Goal: Task Accomplishment & Management: Manage account settings

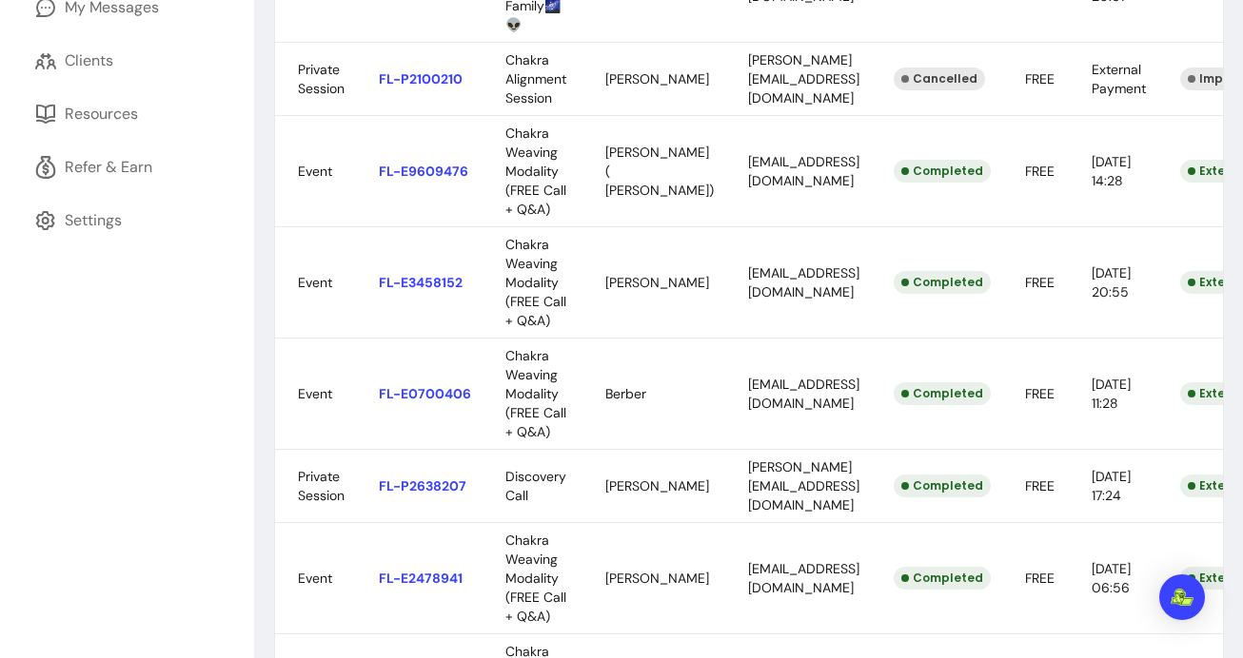
scroll to position [465, 0]
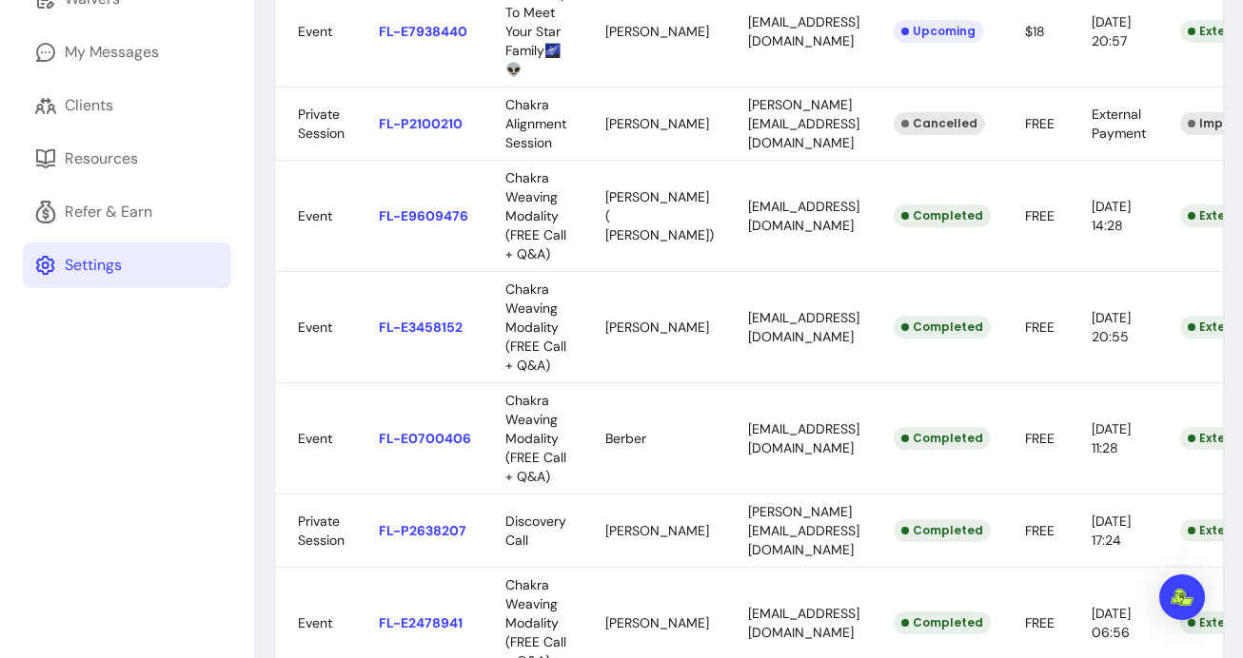
click at [98, 260] on div "Settings" at bounding box center [93, 265] width 57 height 23
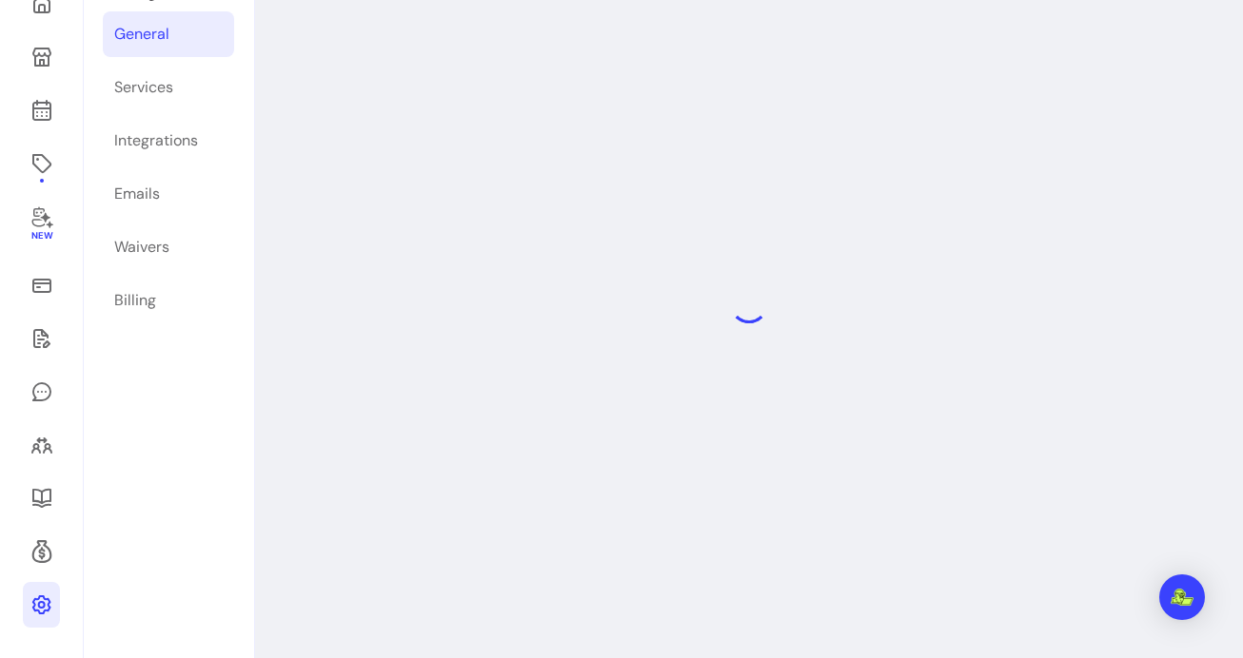
click at [98, 260] on div "Settings General Services Integrations Emails Waivers Billing" at bounding box center [168, 305] width 169 height 708
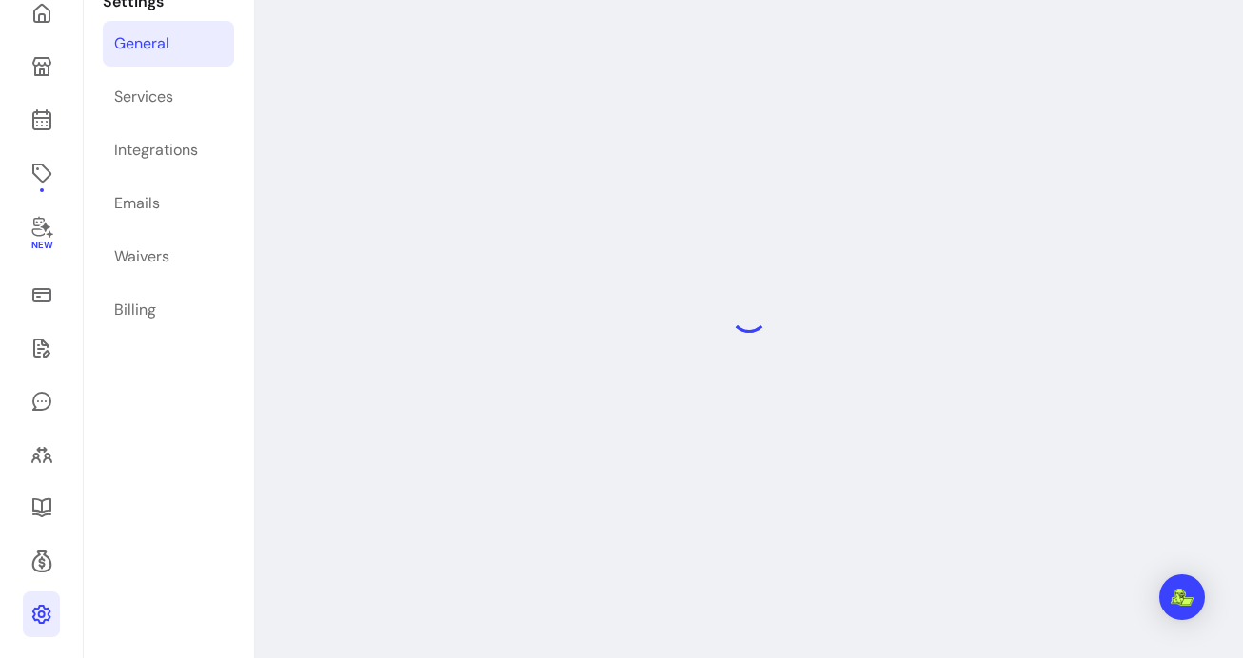
scroll to position [91, 0]
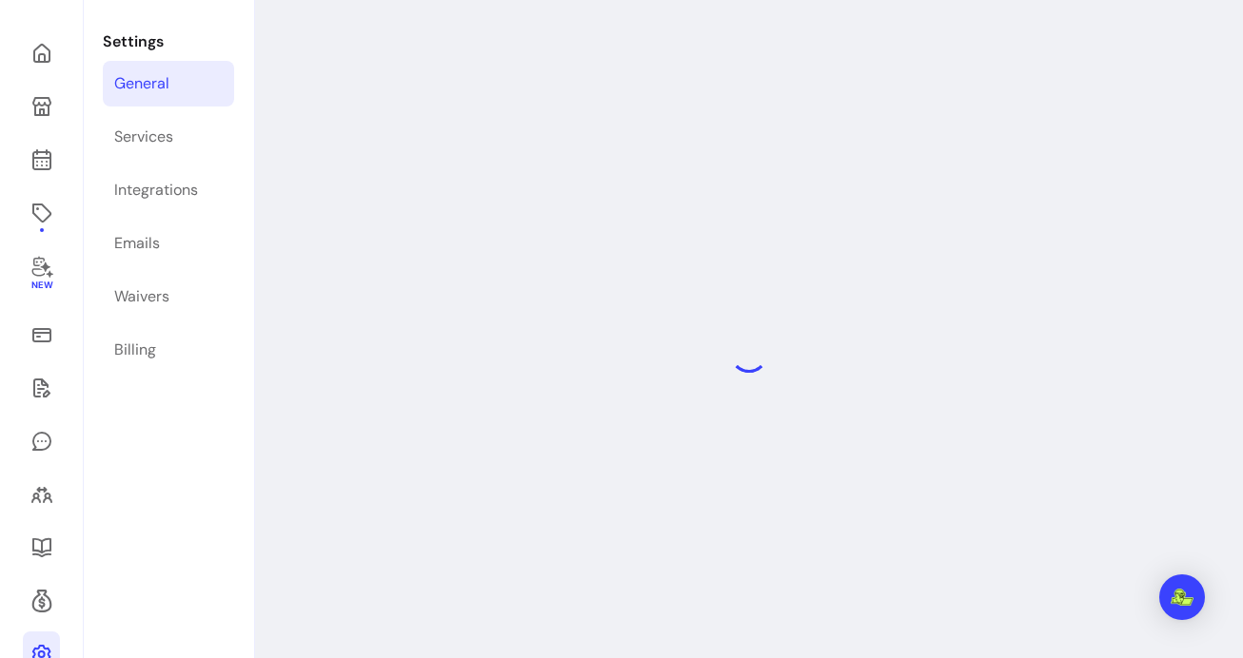
select select "**********"
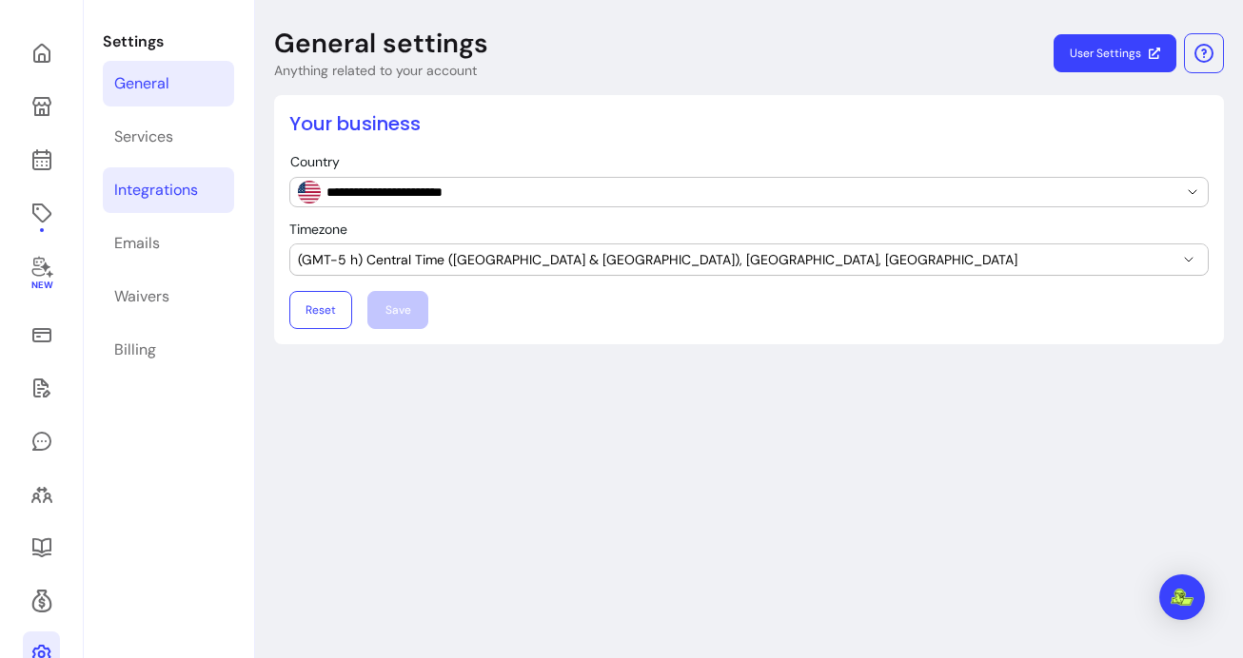
click at [156, 183] on div "Integrations" at bounding box center [156, 190] width 84 height 23
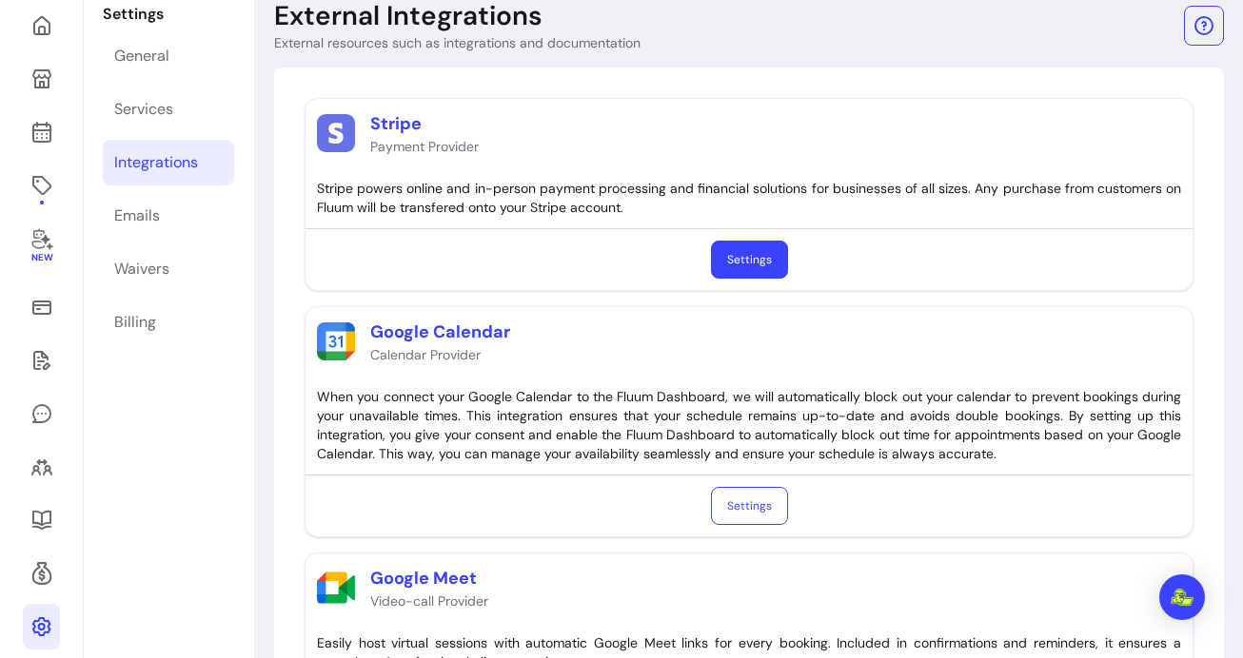
scroll to position [132, 0]
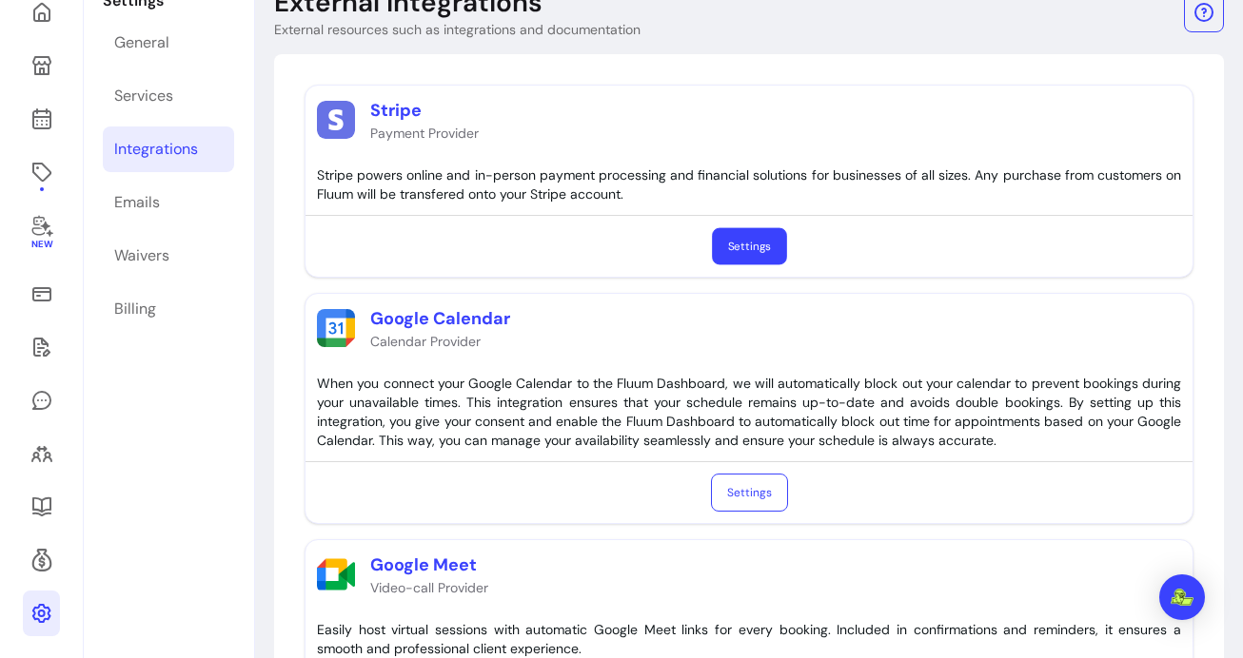
click at [719, 238] on link "Settings" at bounding box center [749, 246] width 75 height 37
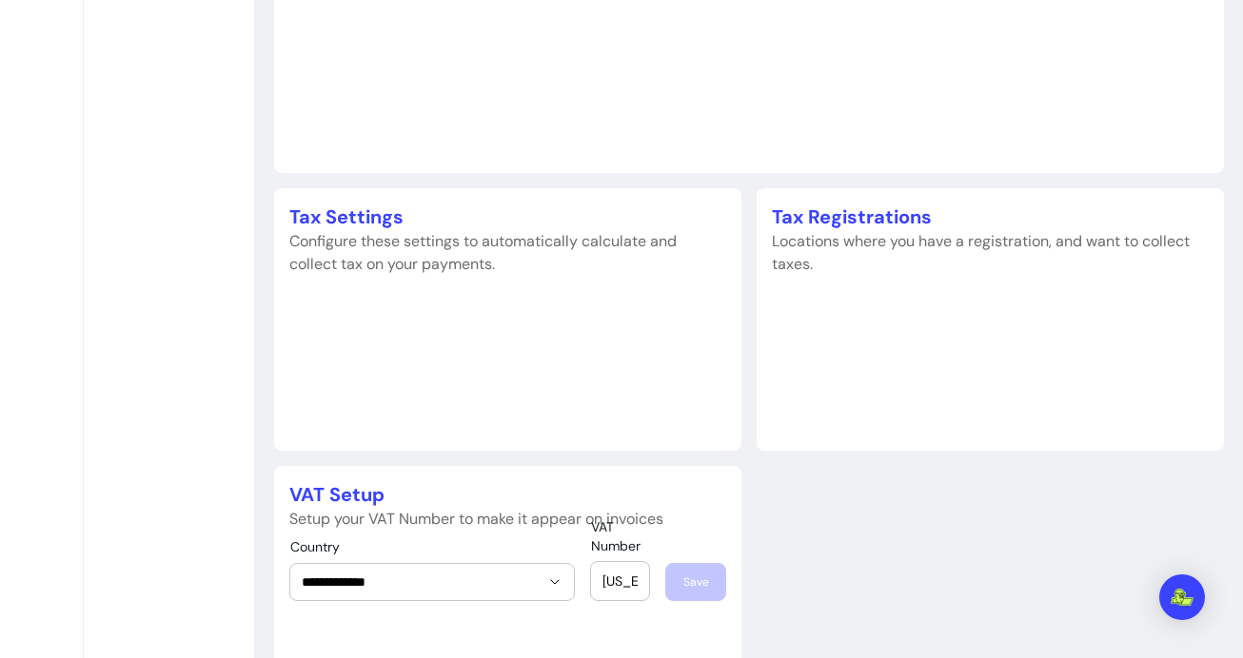
scroll to position [1134, 0]
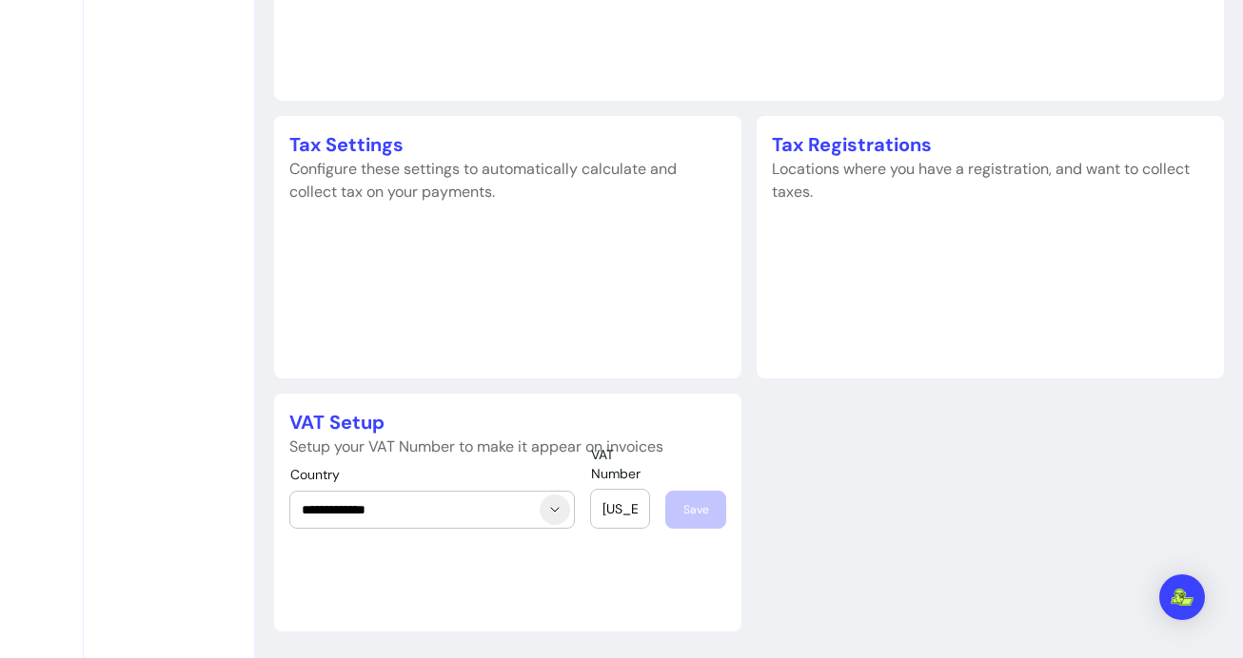
click at [551, 516] on icon "Show suggestions" at bounding box center [554, 509] width 15 height 15
click at [603, 511] on input "92-1365853" at bounding box center [619, 509] width 35 height 19
click at [468, 447] on p "Setup your VAT Number to make it appear on invoices" at bounding box center [507, 447] width 437 height 23
click at [609, 510] on input "92-1365853" at bounding box center [619, 509] width 35 height 19
click at [599, 509] on div "VAT Number 92-1365853" at bounding box center [620, 509] width 58 height 38
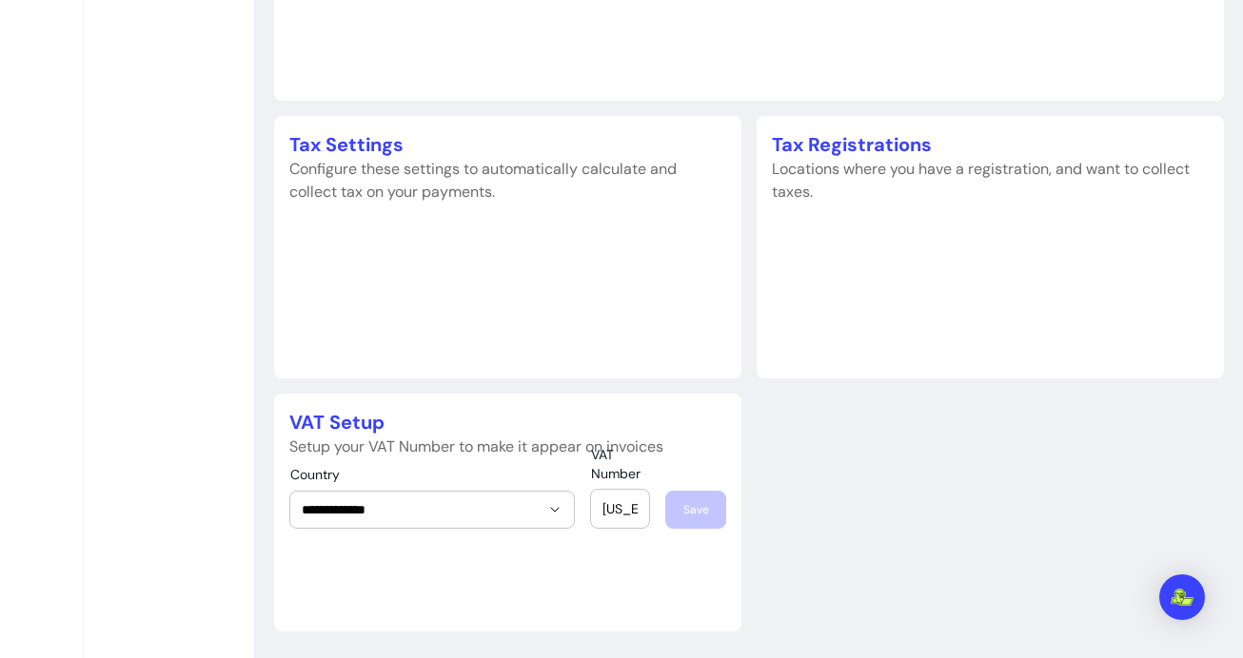
click at [599, 509] on div "VAT Number 92-1365853" at bounding box center [620, 509] width 58 height 38
click at [600, 509] on div "VAT Number 92-1365853" at bounding box center [620, 509] width 58 height 38
click at [603, 511] on input "92-1365853" at bounding box center [619, 509] width 35 height 19
drag, startPoint x: 603, startPoint y: 511, endPoint x: 678, endPoint y: 517, distance: 74.4
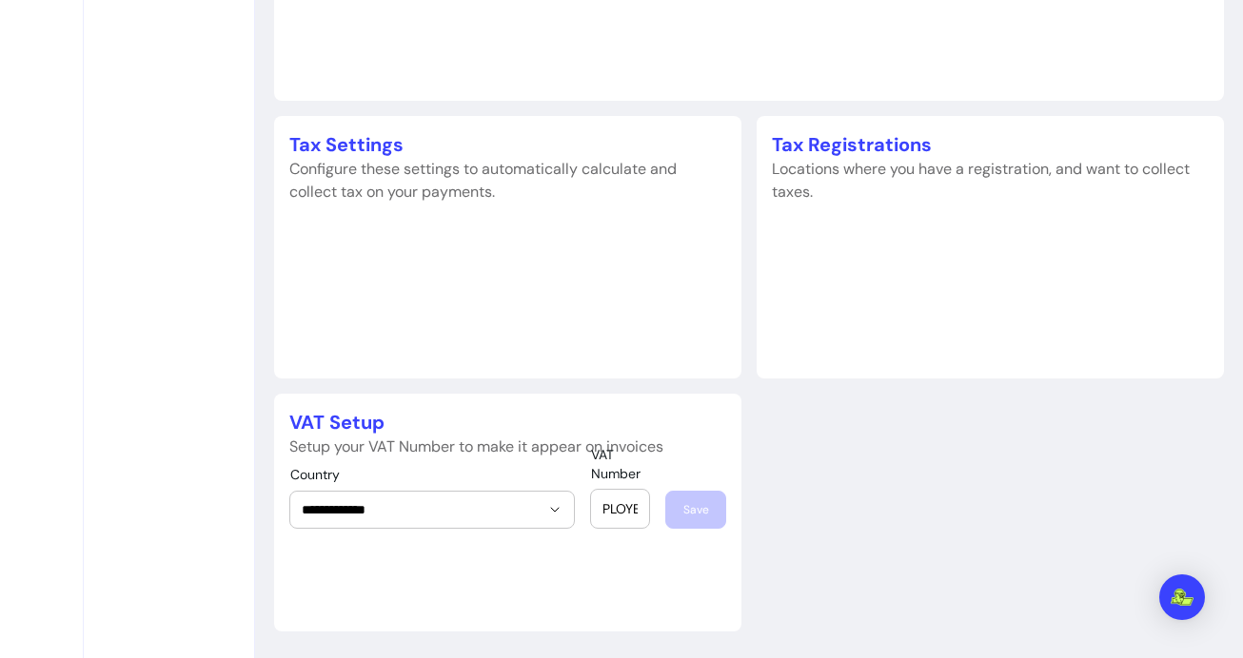
click at [678, 517] on div "**********" at bounding box center [507, 512] width 437 height 93
click at [616, 510] on input "92-1365853" at bounding box center [619, 509] width 35 height 19
drag, startPoint x: 637, startPoint y: 509, endPoint x: 560, endPoint y: 522, distance: 77.3
click at [560, 522] on div "**********" at bounding box center [507, 512] width 437 height 93
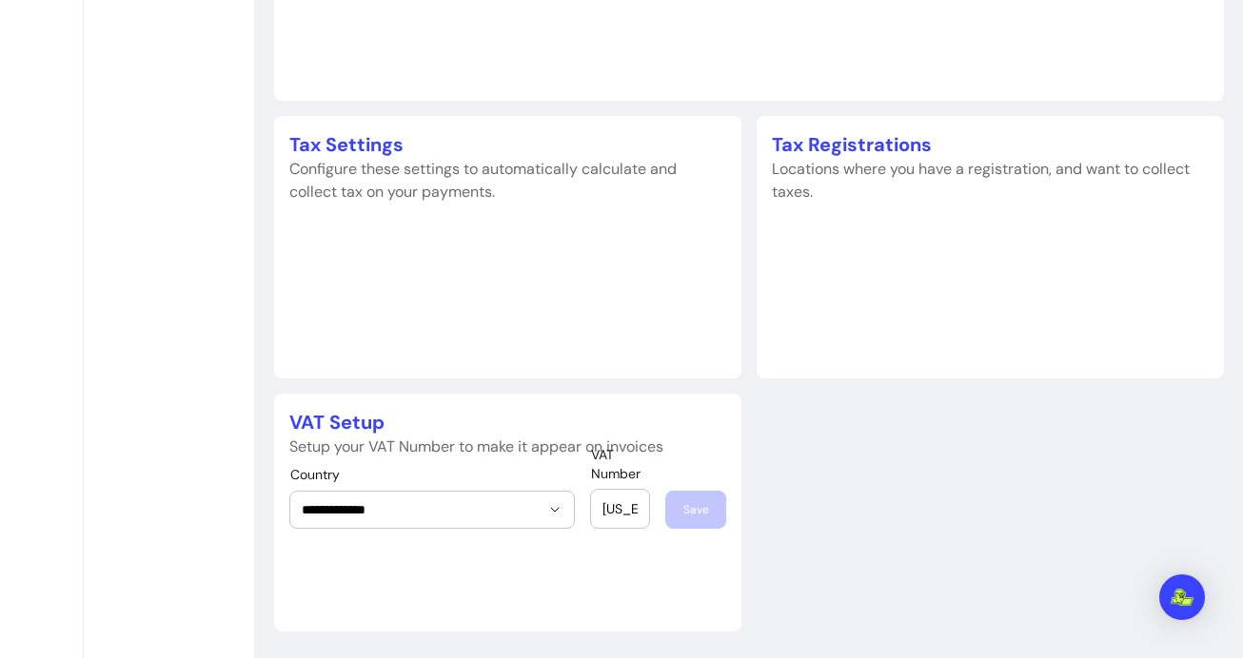
click at [620, 516] on input "92-1365853" at bounding box center [619, 509] width 35 height 19
click at [619, 516] on input "92-1365853" at bounding box center [619, 509] width 35 height 19
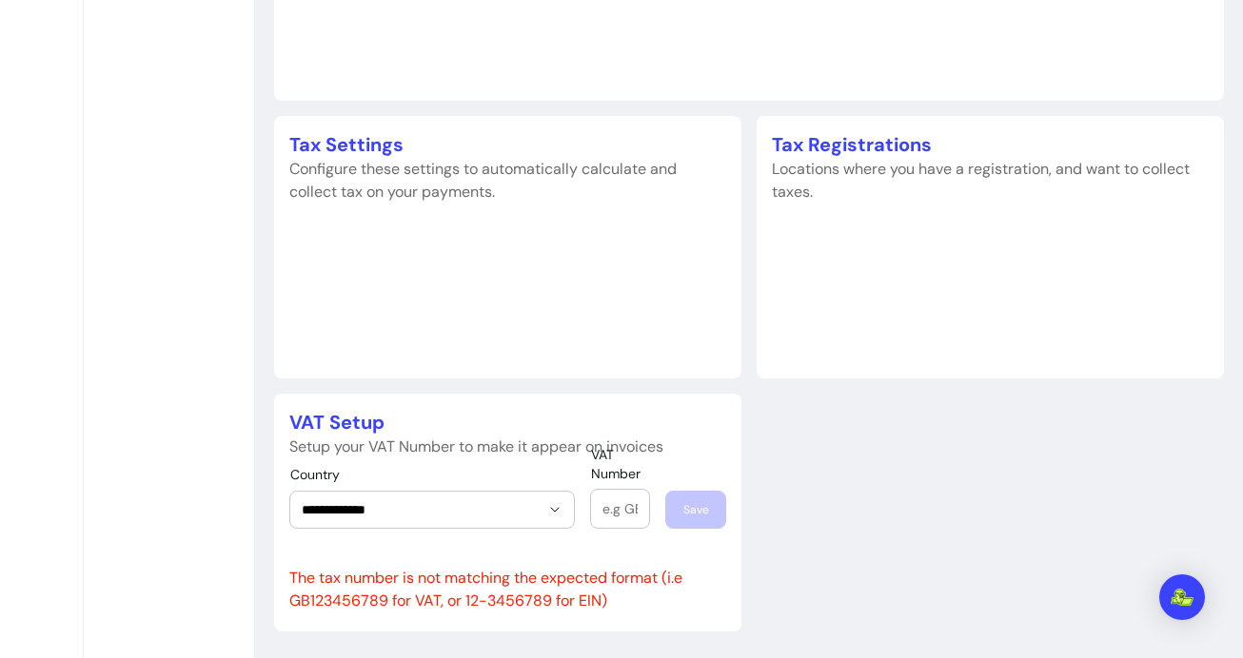
paste input "92-1365853"
type input "92-1365853"
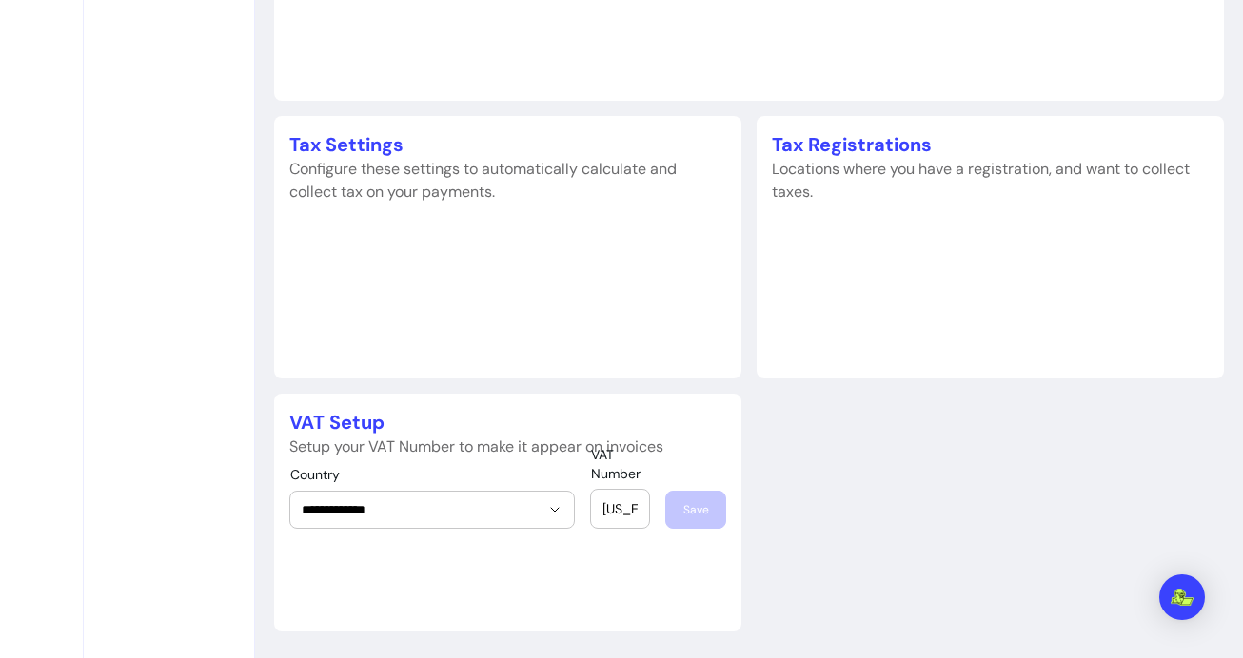
click at [574, 484] on div "**********" at bounding box center [431, 498] width 285 height 61
drag, startPoint x: 624, startPoint y: 512, endPoint x: 878, endPoint y: 545, distance: 256.2
drag, startPoint x: 688, startPoint y: 555, endPoint x: 740, endPoint y: 564, distance: 53.2
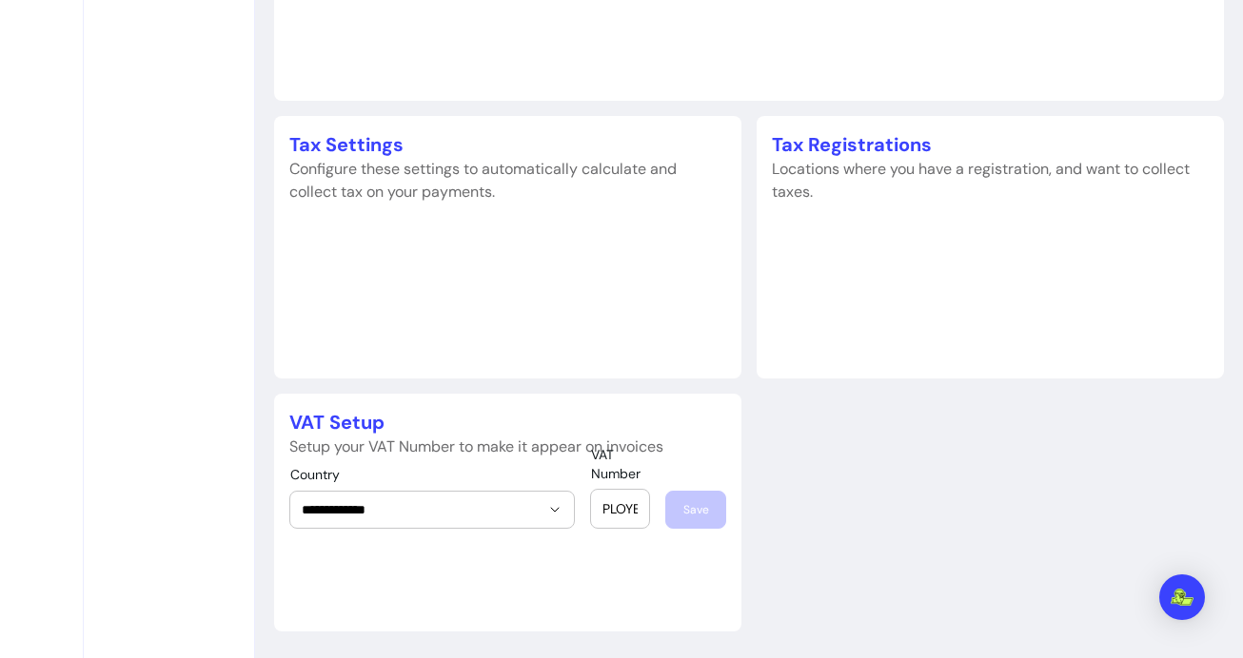
click at [687, 555] on div "**********" at bounding box center [507, 512] width 437 height 93
